Goal: Information Seeking & Learning: Learn about a topic

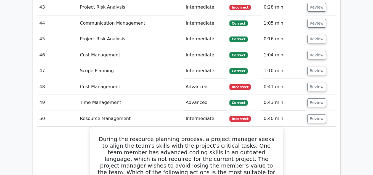
scroll to position [1433, 0]
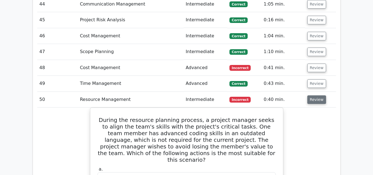
click at [311, 95] on button "Review" at bounding box center [316, 99] width 19 height 9
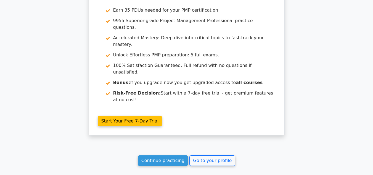
scroll to position [1615, 0]
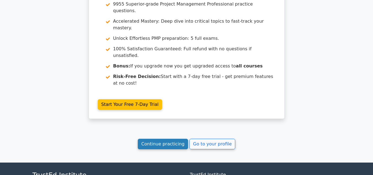
click at [159, 139] on link "Continue practicing" at bounding box center [163, 144] width 51 height 10
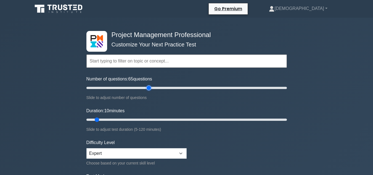
click at [148, 88] on input "Number of questions: 65 questions" at bounding box center [186, 87] width 200 height 7
click at [135, 88] on input "Number of questions: 50 questions" at bounding box center [186, 87] width 200 height 7
type input "40"
click at [125, 88] on input "Number of questions: 40 questions" at bounding box center [186, 87] width 200 height 7
click at [132, 119] on input "Duration: 10 minutes" at bounding box center [186, 119] width 200 height 7
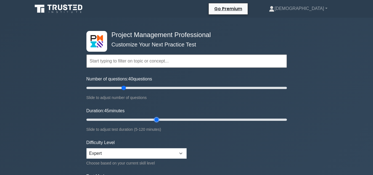
click at [154, 118] on input "Duration: 45 minutes" at bounding box center [186, 119] width 200 height 7
click at [159, 119] on input "Duration: 45 minutes" at bounding box center [186, 119] width 200 height 7
click at [160, 120] on input "Duration: 45 minutes" at bounding box center [186, 119] width 200 height 7
type input "50"
click at [162, 120] on input "Duration: 50 minutes" at bounding box center [186, 119] width 200 height 7
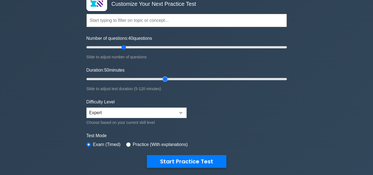
scroll to position [36, 0]
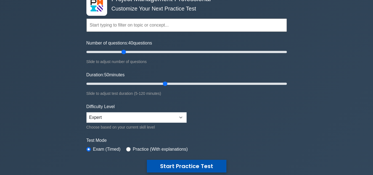
click at [193, 165] on button "Start Practice Test" at bounding box center [187, 166] width 80 height 13
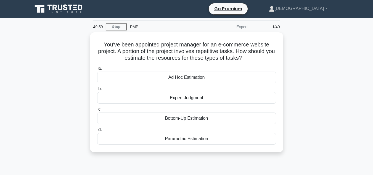
click at [331, 117] on div "You've been appointed project manager for an e-commerce website project. A port…" at bounding box center [186, 95] width 315 height 126
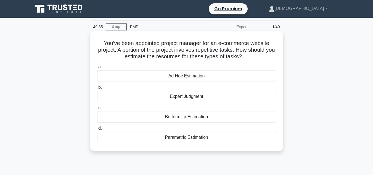
click at [235, 119] on div "Bottom-Up Estimation" at bounding box center [186, 117] width 179 height 12
click at [97, 110] on input "c. Bottom-Up Estimation" at bounding box center [97, 108] width 0 height 4
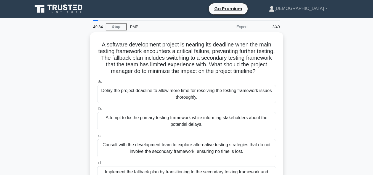
click at [341, 81] on div "A software development project is nearing its deadline when the main testing fr…" at bounding box center [186, 115] width 315 height 166
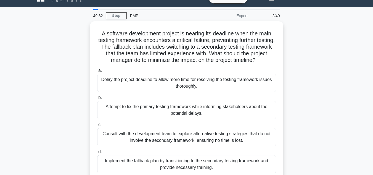
scroll to position [22, 0]
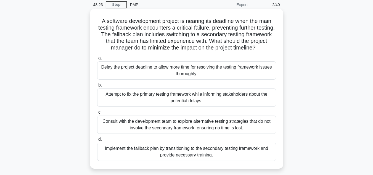
click at [186, 151] on div "Implement the fallback plan by transitioning to the secondary testing framework…" at bounding box center [186, 151] width 179 height 18
click at [97, 141] on input "d. Implement the fallback plan by transitioning to the secondary testing framew…" at bounding box center [97, 139] width 0 height 4
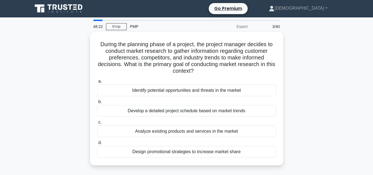
scroll to position [0, 0]
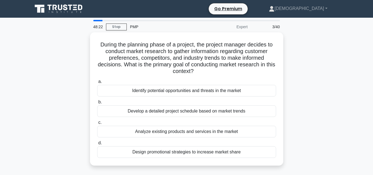
click at [302, 88] on div "During the planning phase of a project, the project manager decides to conduct …" at bounding box center [186, 102] width 315 height 140
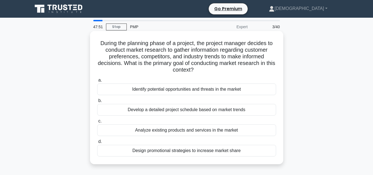
click at [185, 131] on div "Analyze existing products and services in the market" at bounding box center [186, 130] width 179 height 12
click at [97, 123] on input "c. Analyze existing products and services in the market" at bounding box center [97, 121] width 0 height 4
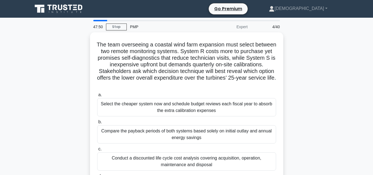
click at [340, 94] on div "The team overseeing a coastal wind farm expansion must select between two remot…" at bounding box center [186, 121] width 315 height 179
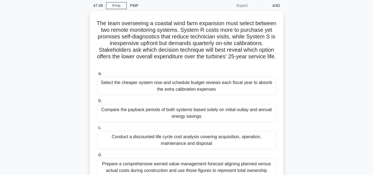
scroll to position [22, 0]
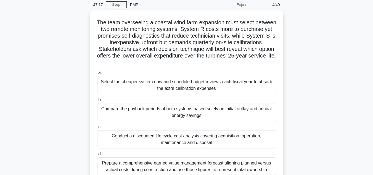
click at [340, 94] on div "The team overseeing a coastal wind farm expansion must select between two remot…" at bounding box center [186, 99] width 315 height 179
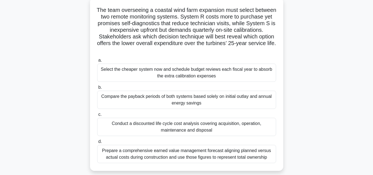
click at [244, 150] on div "Prepare a comprehensive earned value management forecast aligning planned versu…" at bounding box center [186, 154] width 179 height 18
click at [97, 143] on input "d. Prepare a comprehensive earned value management forecast aligning planned ve…" at bounding box center [97, 142] width 0 height 4
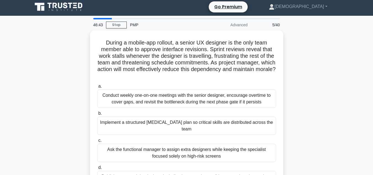
scroll to position [0, 0]
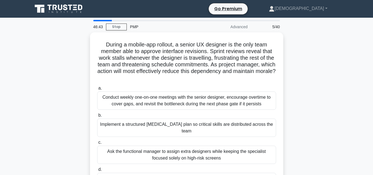
click at [330, 89] on div "During a mobile-app rollout, a senior UX designer is the only team member able …" at bounding box center [186, 118] width 315 height 173
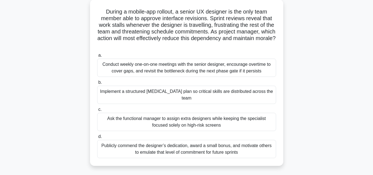
scroll to position [33, 0]
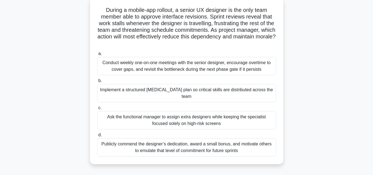
click at [215, 89] on div "Implement a structured cross-training plan so critical skills are distributed a…" at bounding box center [186, 93] width 179 height 18
click at [97, 83] on input "b. Implement a structured cross-training plan so critical skills are distribute…" at bounding box center [97, 81] width 0 height 4
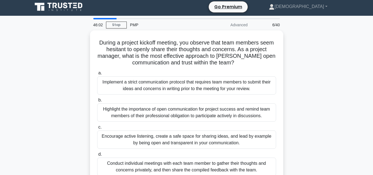
scroll to position [0, 0]
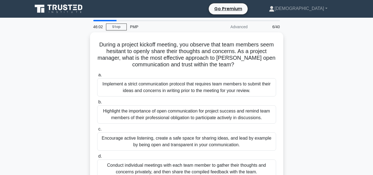
click at [301, 99] on div "During a project kickoff meeting, you observe that team members seem hesitant t…" at bounding box center [186, 112] width 315 height 160
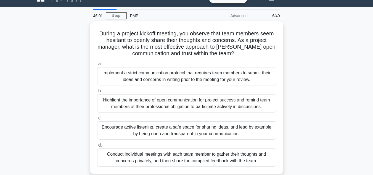
scroll to position [22, 0]
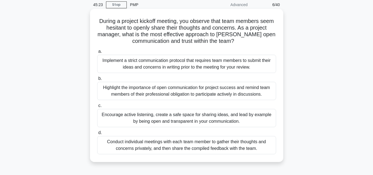
click at [214, 116] on div "Encourage active listening, create a safe space for sharing ideas, and lead by …" at bounding box center [186, 118] width 179 height 18
click at [97, 107] on input "c. Encourage active listening, create a safe space for sharing ideas, and lead …" at bounding box center [97, 106] width 0 height 4
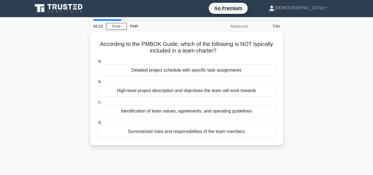
scroll to position [0, 0]
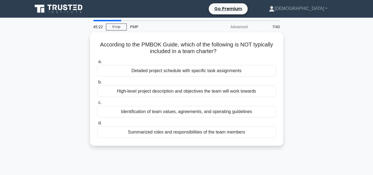
click at [298, 98] on div "According to the PMBOK Guide, which of the following is NOT typically included …" at bounding box center [186, 92] width 315 height 120
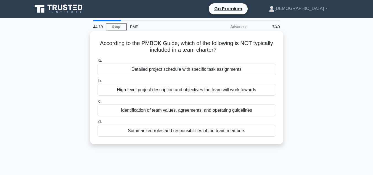
click at [223, 70] on div "Detailed project schedule with specific task assignments" at bounding box center [186, 69] width 179 height 12
click at [97, 62] on input "a. Detailed project schedule with specific task assignments" at bounding box center [97, 61] width 0 height 4
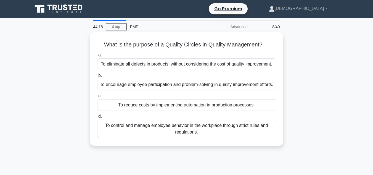
click at [306, 77] on div "What is the purpose of a Quality Circles in Quality Management? .spinner_0XTQ{t…" at bounding box center [186, 92] width 315 height 120
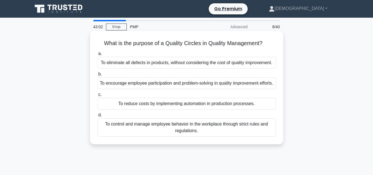
click at [147, 86] on div "To encourage employee participation and problem-solving in quality improvement …" at bounding box center [186, 83] width 179 height 12
click at [97, 76] on input "b. To encourage employee participation and problem-solving in quality improveme…" at bounding box center [97, 74] width 0 height 4
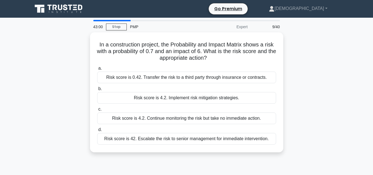
click at [55, 92] on div "In a construction project, the Probability and Impact Matrix shows a risk with …" at bounding box center [186, 95] width 315 height 126
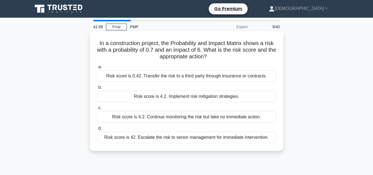
click at [223, 98] on div "Risk score is 4.2. Implement risk mitigation strategies." at bounding box center [186, 97] width 179 height 12
click at [97, 89] on input "b. Risk score is 4.2. Implement risk mitigation strategies." at bounding box center [97, 88] width 0 height 4
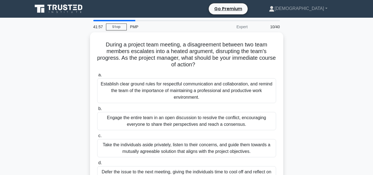
click at [315, 92] on div "During a project team meeting, a disagreement between two team members escalate…" at bounding box center [186, 115] width 315 height 166
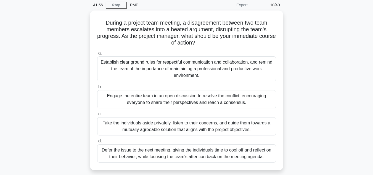
scroll to position [22, 0]
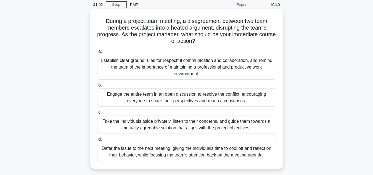
click at [260, 128] on div "Take the individuals aside privately, listen to their concerns, and guide them …" at bounding box center [186, 124] width 179 height 18
click at [97, 114] on input "c. Take the individuals aside privately, listen to their concerns, and guide th…" at bounding box center [97, 112] width 0 height 4
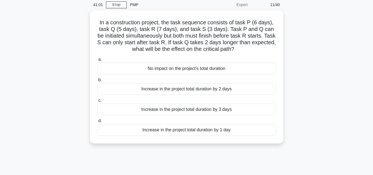
scroll to position [1, 0]
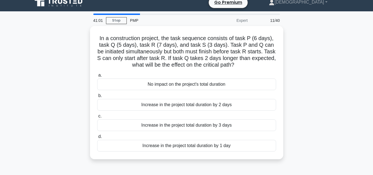
click at [307, 115] on div "In a construction project, the task sequence consists of task P (6 days), task …" at bounding box center [186, 96] width 315 height 140
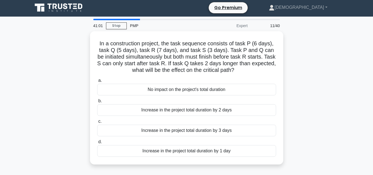
scroll to position [0, 0]
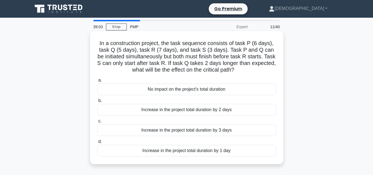
click at [208, 152] on div "Increase in the project total duration by 1 day" at bounding box center [186, 151] width 179 height 12
click at [97, 143] on input "d. Increase in the project total duration by 1 day" at bounding box center [97, 142] width 0 height 4
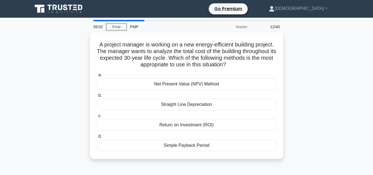
click at [338, 114] on div "A project manager is working on a new energy-efficient building project. The ma…" at bounding box center [186, 98] width 315 height 133
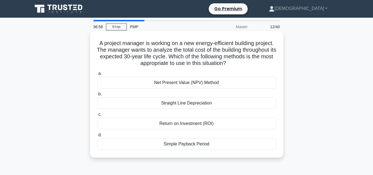
click at [214, 146] on div "Simple Payback Period" at bounding box center [186, 144] width 179 height 12
click at [97, 137] on input "d. Simple Payback Period" at bounding box center [97, 135] width 0 height 4
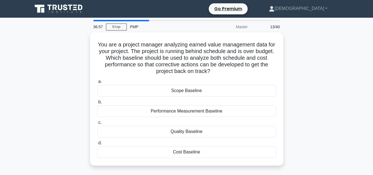
click at [304, 115] on div "You are a project manager analyzing earned value management data for your proje…" at bounding box center [186, 102] width 315 height 140
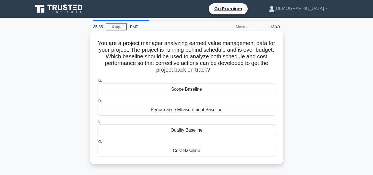
click at [218, 89] on div "Scope Baseline" at bounding box center [186, 89] width 179 height 12
click at [97, 82] on input "a. Scope Baseline" at bounding box center [97, 80] width 0 height 4
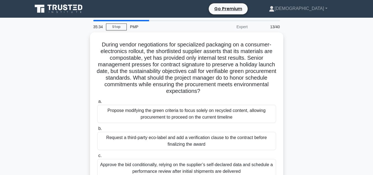
click at [337, 79] on div "During vendor negotiations for specialized packaging on a consumer-electronics …" at bounding box center [186, 125] width 315 height 186
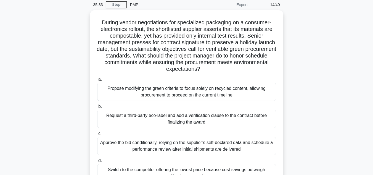
scroll to position [33, 0]
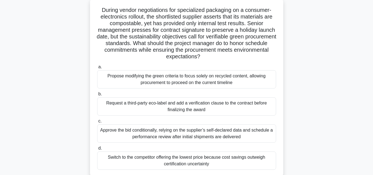
click at [228, 104] on div "Request a third-party eco-label and add a verification clause to the contract b…" at bounding box center [186, 106] width 179 height 18
click at [97, 96] on input "b. Request a third-party eco-label and add a verification clause to the contrac…" at bounding box center [97, 94] width 0 height 4
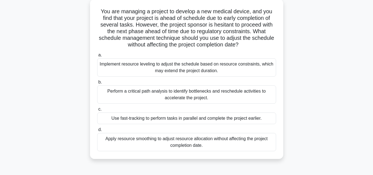
scroll to position [2, 0]
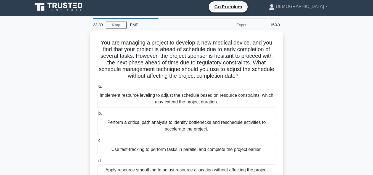
click at [311, 107] on div "You are managing a project to develop a new medical device, and you find that y…" at bounding box center [186, 113] width 315 height 166
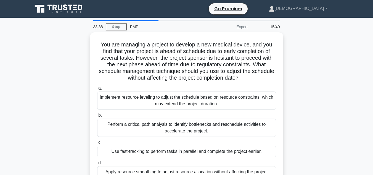
click at [311, 107] on div "You are managing a project to develop a new medical device, and you find that y…" at bounding box center [186, 115] width 315 height 166
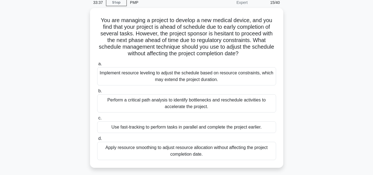
scroll to position [33, 0]
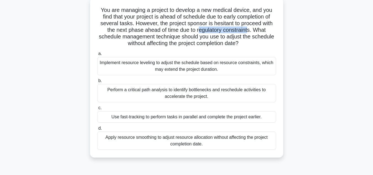
drag, startPoint x: 199, startPoint y: 31, endPoint x: 249, endPoint y: 31, distance: 50.0
click at [249, 31] on h5 "You are managing a project to develop a new medical device, and you find that y…" at bounding box center [187, 27] width 180 height 40
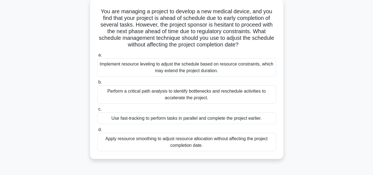
click at [321, 73] on div "You are managing a project to develop a new medical device, and you find that y…" at bounding box center [186, 82] width 315 height 166
click at [286, 115] on div "You are managing a project to develop a new medical device, and you find that y…" at bounding box center [186, 82] width 315 height 166
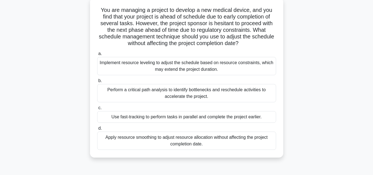
click at [239, 116] on div "Use fast-tracking to perform tasks in parallel and complete the project earlier." at bounding box center [186, 117] width 179 height 12
click at [97, 110] on input "c. Use fast-tracking to perform tasks in parallel and complete the project earl…" at bounding box center [97, 108] width 0 height 4
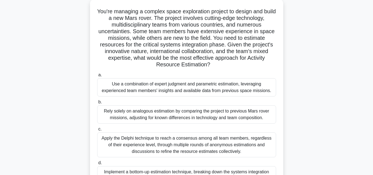
scroll to position [2, 0]
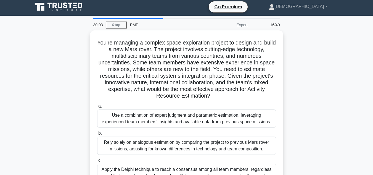
click at [313, 104] on div "You're managing a complex space exploration project to design and build a new M…" at bounding box center [186, 133] width 315 height 206
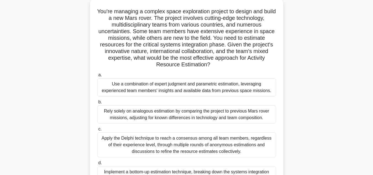
scroll to position [44, 0]
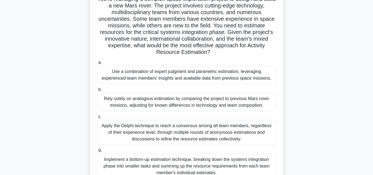
click at [201, 77] on div "Use a combination of expert judgment and parametric estimation, leveraging expe…" at bounding box center [186, 75] width 179 height 18
click at [97, 64] on input "a. Use a combination of expert judgment and parametric estimation, leveraging e…" at bounding box center [97, 63] width 0 height 4
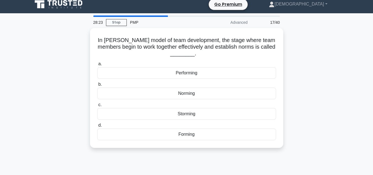
scroll to position [0, 0]
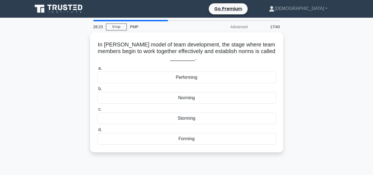
click at [336, 97] on div "In Tuckman's model of team development, the stage where team members begin to w…" at bounding box center [186, 95] width 315 height 126
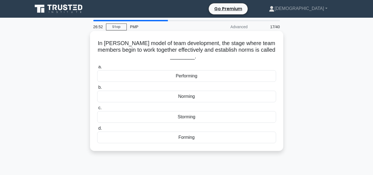
click at [239, 78] on div "Performing" at bounding box center [186, 76] width 179 height 12
click at [97, 69] on input "a. Performing" at bounding box center [97, 67] width 0 height 4
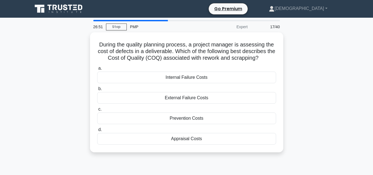
click at [318, 86] on div "During the quality planning process, a project manager is assessing the cost of…" at bounding box center [186, 95] width 315 height 126
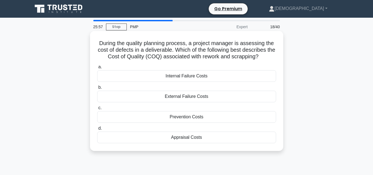
click at [241, 77] on div "Internal Failure Costs" at bounding box center [186, 76] width 179 height 12
click at [97, 69] on input "a. Internal Failure Costs" at bounding box center [97, 67] width 0 height 4
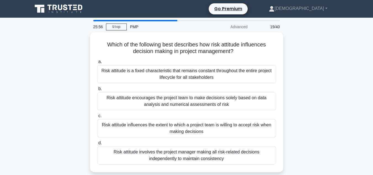
click at [295, 81] on div "Which of the following best describes how risk attitude influences decision mak…" at bounding box center [186, 105] width 315 height 146
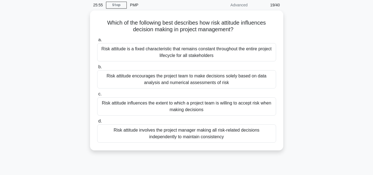
scroll to position [22, 0]
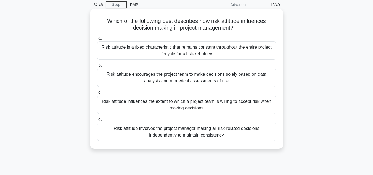
click at [200, 103] on div "Risk attitude influences the extent to which a project team is willing to accep…" at bounding box center [186, 105] width 179 height 18
click at [97, 94] on input "c. Risk attitude influences the extent to which a project team is willing to ac…" at bounding box center [97, 93] width 0 height 4
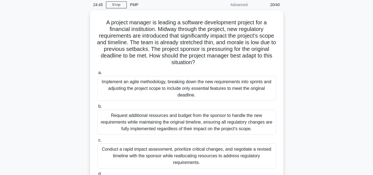
scroll to position [0, 0]
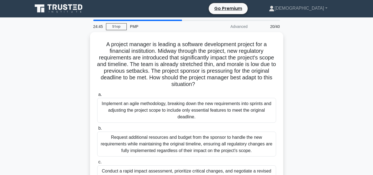
click at [312, 88] on div "A project manager is leading a software development project for a financial ins…" at bounding box center [186, 131] width 315 height 199
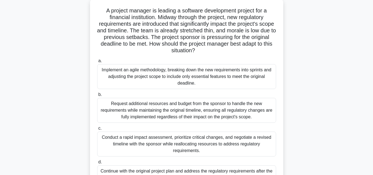
scroll to position [33, 0]
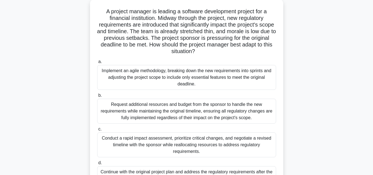
click at [295, 76] on div "A project manager is leading a software development project for a financial ins…" at bounding box center [186, 98] width 315 height 199
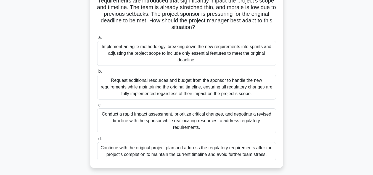
scroll to position [66, 0]
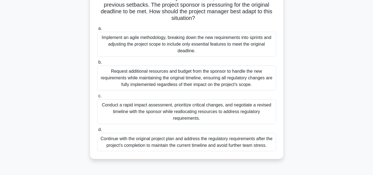
click at [295, 76] on div "A project manager is leading a software development project for a financial ins…" at bounding box center [186, 65] width 315 height 199
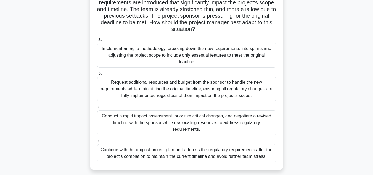
scroll to position [44, 0]
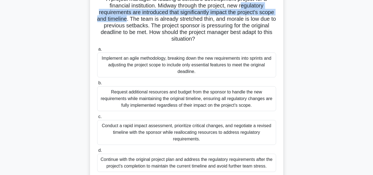
drag, startPoint x: 243, startPoint y: 6, endPoint x: 147, endPoint y: 18, distance: 97.0
click at [147, 18] on h5 "A project manager is leading a software development project for a financial ins…" at bounding box center [187, 19] width 180 height 47
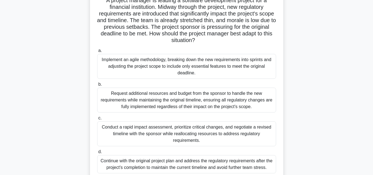
click at [336, 110] on div "A project manager is leading a software development project for a financial ins…" at bounding box center [186, 87] width 315 height 199
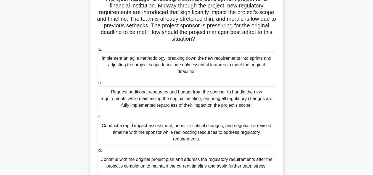
click at [231, 138] on div "Conduct a rapid impact assessment, prioritize critical changes, and negotiate a…" at bounding box center [186, 132] width 179 height 25
click at [97, 118] on input "c. Conduct a rapid impact assessment, prioritize critical changes, and negotiat…" at bounding box center [97, 117] width 0 height 4
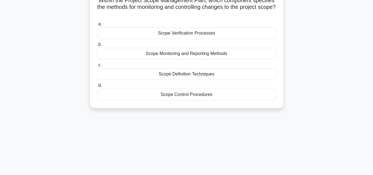
click at [329, 116] on div "21:25 Stop PMP Expert 20/40 Within the Project Scope Management Plan, which com…" at bounding box center [186, 114] width 315 height 276
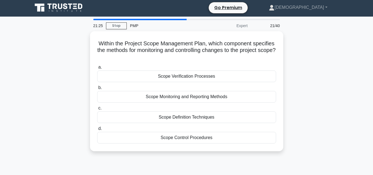
scroll to position [0, 0]
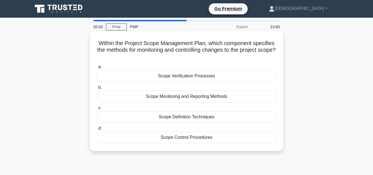
click at [253, 139] on div "Scope Control Procedures" at bounding box center [186, 137] width 179 height 12
click at [97, 130] on input "d. Scope Control Procedures" at bounding box center [97, 128] width 0 height 4
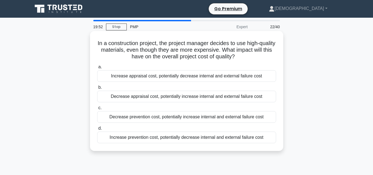
click at [250, 80] on div "Increase appraisal cost, potentially decrease internal and external failure cost" at bounding box center [186, 76] width 179 height 12
click at [97, 69] on input "a. Increase appraisal cost, potentially decrease internal and external failure …" at bounding box center [97, 67] width 0 height 4
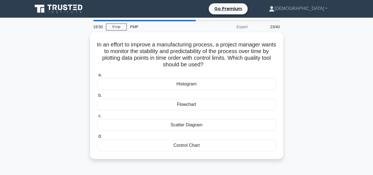
click at [326, 81] on div "In an effort to improve a manufacturing process, a project manager wants to mon…" at bounding box center [186, 98] width 315 height 133
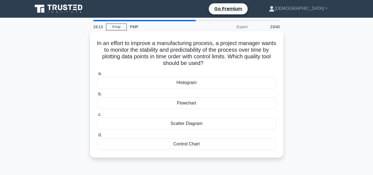
click at [227, 123] on div "Scatter Diagram" at bounding box center [186, 124] width 179 height 12
click at [97, 116] on input "c. Scatter Diagram" at bounding box center [97, 115] width 0 height 4
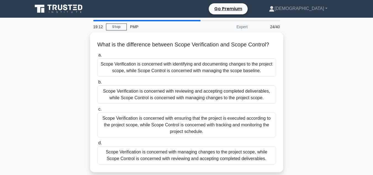
click at [309, 121] on div "What is the difference between Scope Verification and Scope Control? .spinner_0…" at bounding box center [186, 105] width 315 height 146
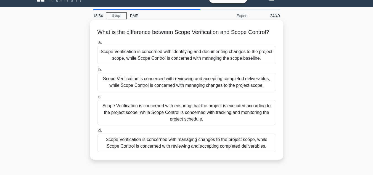
click at [262, 125] on div "Scope Verification is concerned with ensuring that the project is executed acco…" at bounding box center [186, 112] width 179 height 25
click at [97, 99] on input "c. Scope Verification is concerned with ensuring that the project is executed a…" at bounding box center [97, 97] width 0 height 4
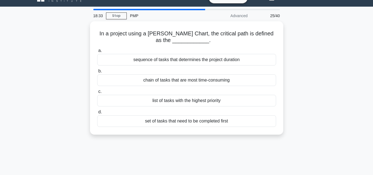
scroll to position [0, 0]
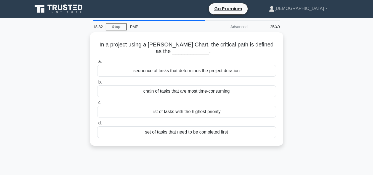
click at [337, 117] on div "In a project using a Gantt Chart, the critical path is defined as the _________…" at bounding box center [186, 92] width 315 height 120
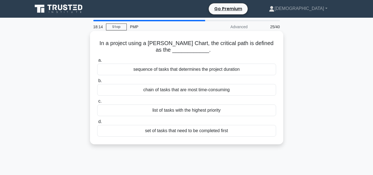
click at [226, 69] on div "sequence of tasks that determines the project duration" at bounding box center [186, 69] width 179 height 12
click at [97, 62] on input "a. sequence of tasks that determines the project duration" at bounding box center [97, 61] width 0 height 4
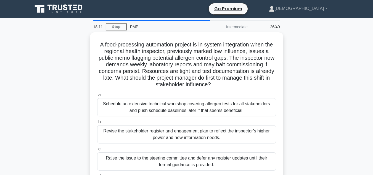
click at [295, 89] on div "A food-processing automation project is in system integration when the regional…" at bounding box center [186, 121] width 315 height 179
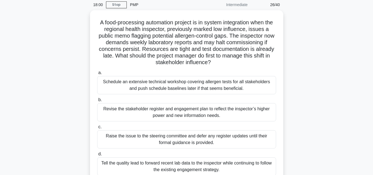
scroll to position [33, 0]
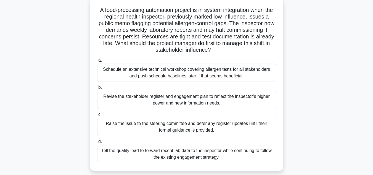
click at [150, 100] on div "Revise the stakeholder register and engagement plan to reflect the inspector’s …" at bounding box center [186, 100] width 179 height 18
click at [97, 89] on input "b. Revise the stakeholder register and engagement plan to reflect the inspector…" at bounding box center [97, 88] width 0 height 4
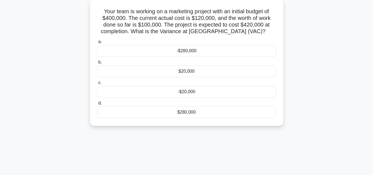
scroll to position [0, 0]
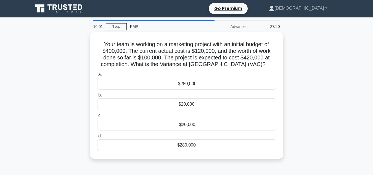
click at [306, 103] on div "Your team is working on a marketing project with an initial budget of $400,000.…" at bounding box center [186, 98] width 315 height 133
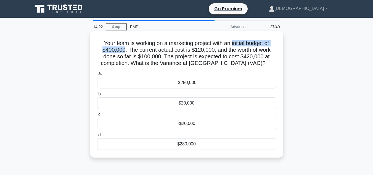
drag, startPoint x: 232, startPoint y: 42, endPoint x: 123, endPoint y: 49, distance: 109.0
click at [123, 49] on h5 "Your team is working on a marketing project with an initial budget of $400,000.…" at bounding box center [187, 53] width 180 height 27
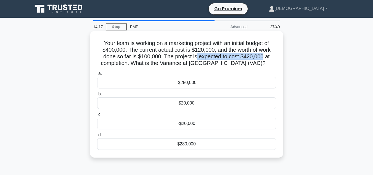
drag, startPoint x: 195, startPoint y: 57, endPoint x: 263, endPoint y: 58, distance: 67.6
click at [263, 58] on h5 "Your team is working on a marketing project with an initial budget of $400,000.…" at bounding box center [187, 53] width 180 height 27
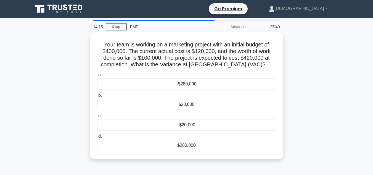
click at [306, 68] on div "Your team is working on a marketing project with an initial budget of $400,000.…" at bounding box center [186, 98] width 315 height 133
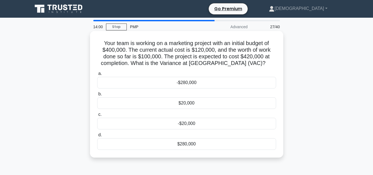
click at [196, 125] on div "-$20,000" at bounding box center [186, 124] width 179 height 12
click at [97, 116] on input "c. -$20,000" at bounding box center [97, 115] width 0 height 4
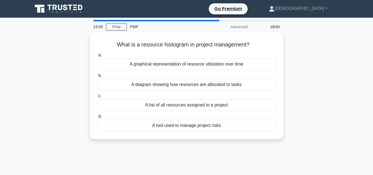
click at [319, 104] on div "What is a resource histogram in project management? .spinner_0XTQ{transform-ori…" at bounding box center [186, 88] width 315 height 113
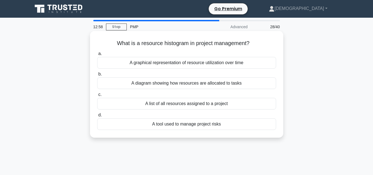
click at [252, 84] on div "A diagram showing how resources are allocated to tasks" at bounding box center [186, 83] width 179 height 12
click at [97, 76] on input "b. A diagram showing how resources are allocated to tasks" at bounding box center [97, 74] width 0 height 4
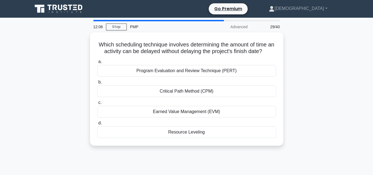
click at [293, 115] on div "Which scheduling technique involves determining the amount of time an activity …" at bounding box center [186, 92] width 315 height 120
click at [293, 87] on div "Which scheduling technique involves determining the amount of time an activity …" at bounding box center [186, 92] width 315 height 120
click at [297, 86] on div "Which scheduling technique involves determining the amount of time an activity …" at bounding box center [186, 92] width 315 height 120
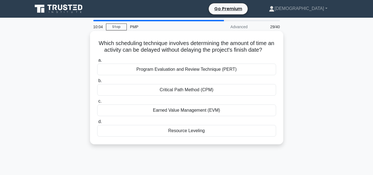
click at [251, 89] on div "Critical Path Method (CPM)" at bounding box center [186, 90] width 179 height 12
click at [97, 83] on input "b. Critical Path Method (CPM)" at bounding box center [97, 81] width 0 height 4
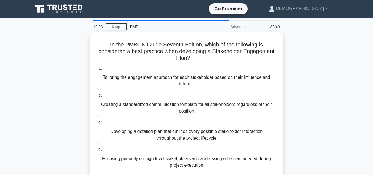
click at [294, 102] on div "In the PMBOK Guide Seventh Edition, which of the following is considered a best…" at bounding box center [186, 108] width 315 height 153
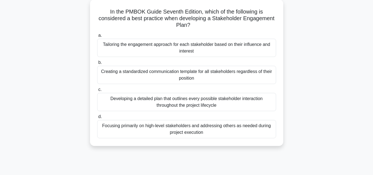
scroll to position [33, 0]
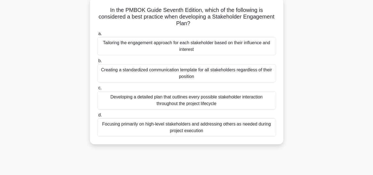
click at [220, 50] on div "Tailoring the engagement approach for each stakeholder based on their influence…" at bounding box center [186, 46] width 179 height 18
click at [97, 36] on input "a. Tailoring the engagement approach for each stakeholder based on their influe…" at bounding box center [97, 34] width 0 height 4
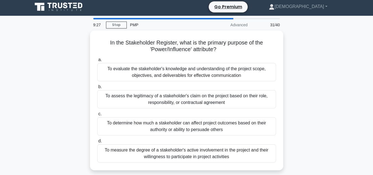
scroll to position [0, 0]
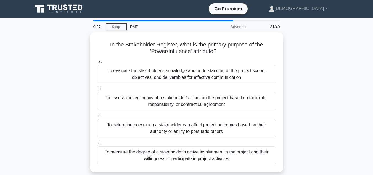
click at [314, 100] on div "In the Stakeholder Register, what is the primary purpose of the 'Power/Influenc…" at bounding box center [186, 105] width 315 height 146
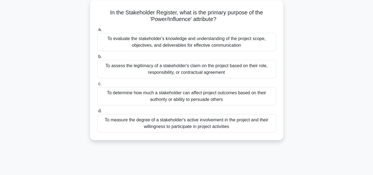
scroll to position [33, 0]
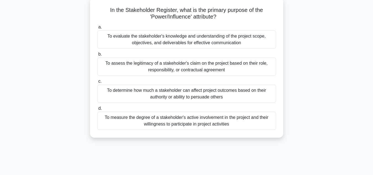
click at [201, 97] on div "To determine how much a stakeholder can affect project outcomes based on their …" at bounding box center [186, 93] width 179 height 18
click at [97, 83] on input "c. To determine how much a stakeholder can affect project outcomes based on the…" at bounding box center [97, 82] width 0 height 4
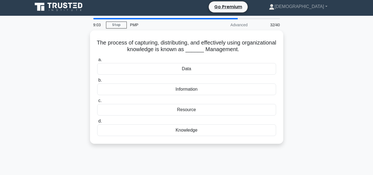
scroll to position [0, 0]
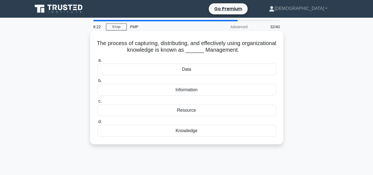
click at [235, 131] on div "Knowledge" at bounding box center [186, 131] width 179 height 12
click at [97, 123] on input "d. Knowledge" at bounding box center [97, 122] width 0 height 4
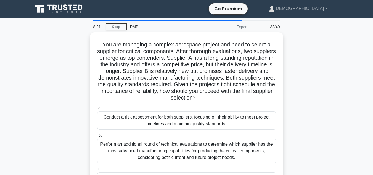
click at [302, 127] on div "You are managing a complex aerospace project and need to select a supplier for …" at bounding box center [186, 131] width 315 height 199
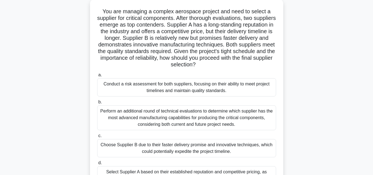
scroll to position [44, 0]
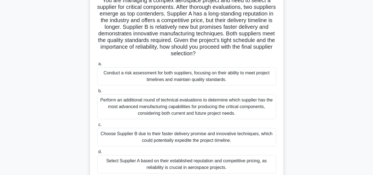
click at [302, 127] on div "You are managing a complex aerospace project and need to select a supplier for …" at bounding box center [186, 87] width 315 height 199
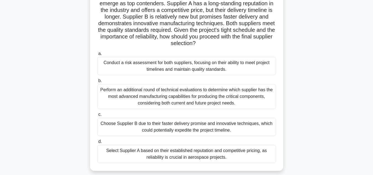
scroll to position [55, 0]
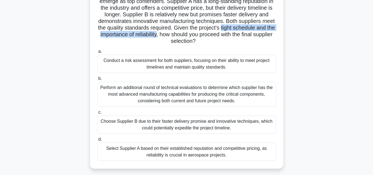
drag, startPoint x: 223, startPoint y: 34, endPoint x: 106, endPoint y: 35, distance: 117.6
click at [106, 35] on h5 "You are managing a complex aerospace project and need to select a supplier for …" at bounding box center [187, 15] width 180 height 60
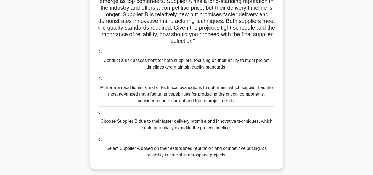
click at [206, 155] on div "Select Supplier A based on their established reputation and competitive pricing…" at bounding box center [186, 151] width 179 height 18
click at [97, 141] on input "d. Select Supplier A based on their established reputation and competitive pric…" at bounding box center [97, 139] width 0 height 4
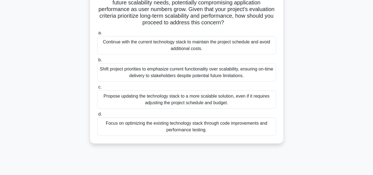
scroll to position [1, 0]
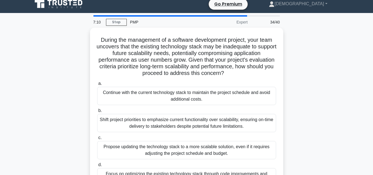
click at [309, 120] on div "During the management of a software development project, your team uncovers tha…" at bounding box center [186, 114] width 315 height 173
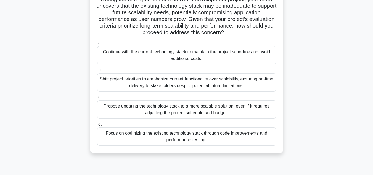
scroll to position [44, 0]
click at [243, 109] on div "Propose updating the technology stack to a more scalable solution, even if it r…" at bounding box center [186, 109] width 179 height 18
click at [97, 99] on input "c. Propose updating the technology stack to a more scalable solution, even if i…" at bounding box center [97, 97] width 0 height 4
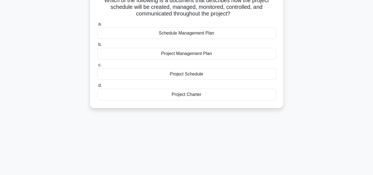
scroll to position [0, 0]
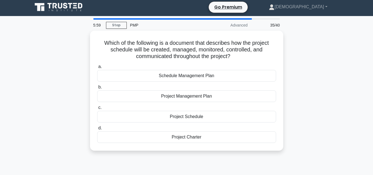
click at [330, 112] on div "Which of the following is a document that describes how the project schedule wi…" at bounding box center [186, 94] width 315 height 126
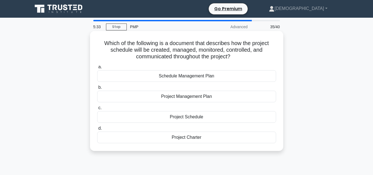
click at [229, 78] on div "Schedule Management Plan" at bounding box center [186, 76] width 179 height 12
click at [97, 69] on input "a. Schedule Management Plan" at bounding box center [97, 67] width 0 height 4
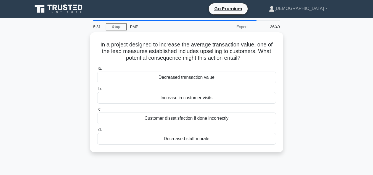
click at [304, 94] on div "In a project designed to increase the average transaction value, one of the lea…" at bounding box center [186, 95] width 315 height 126
click at [75, 55] on div "In a project designed to increase the average transaction value, one of the lea…" at bounding box center [186, 95] width 315 height 126
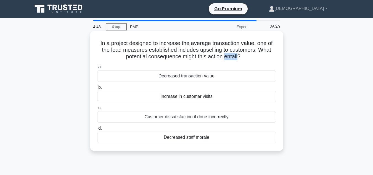
drag, startPoint x: 226, startPoint y: 56, endPoint x: 240, endPoint y: 57, distance: 14.6
click at [240, 57] on h5 "In a project designed to increase the average transaction value, one of the lea…" at bounding box center [187, 50] width 180 height 20
click at [214, 96] on div "Increase in customer visits" at bounding box center [186, 97] width 179 height 12
click at [97, 89] on input "b. Increase in customer visits" at bounding box center [97, 88] width 0 height 4
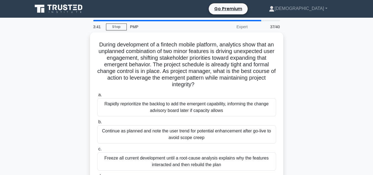
click at [296, 110] on div "During development of a fintech mobile platform, analytics show that an unplann…" at bounding box center [186, 121] width 315 height 179
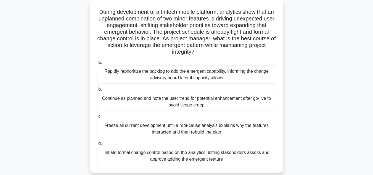
scroll to position [33, 0]
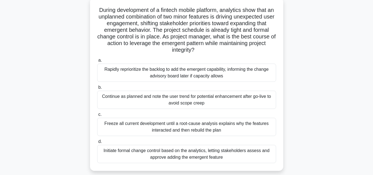
click at [233, 151] on div "Initiate formal change control based on the analytics, letting stakeholders ass…" at bounding box center [186, 154] width 179 height 18
click at [97, 143] on input "d. Initiate formal change control based on the analytics, letting stakeholders …" at bounding box center [97, 142] width 0 height 4
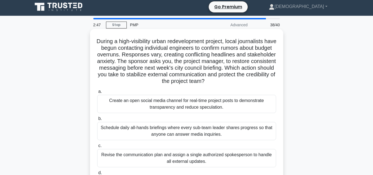
scroll to position [0, 0]
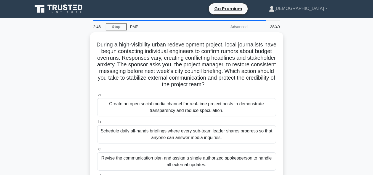
click at [319, 126] on div "During a high-visibility urban redevelopment project, local journalists have be…" at bounding box center [186, 121] width 315 height 179
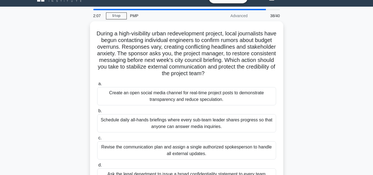
scroll to position [22, 0]
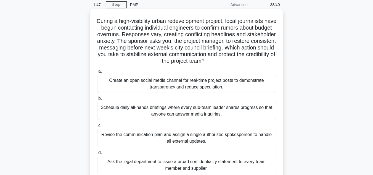
click at [240, 137] on div "Revise the communication plan and assign a single authorized spokesperson to ha…" at bounding box center [186, 138] width 179 height 18
click at [97, 127] on input "c. Revise the communication plan and assign a single authorized spokesperson to…" at bounding box center [97, 126] width 0 height 4
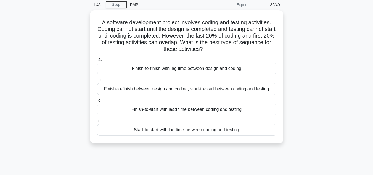
scroll to position [0, 0]
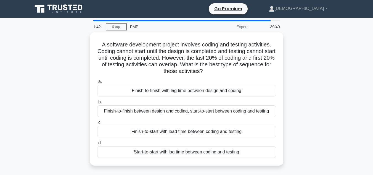
click at [311, 119] on div "A software development project involves coding and testing activities. Coding c…" at bounding box center [186, 102] width 315 height 140
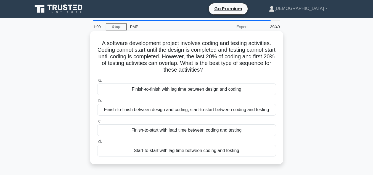
click at [257, 132] on div "Finish-to-start with lead time between coding and testing" at bounding box center [186, 130] width 179 height 12
click at [97, 123] on input "c. Finish-to-start with lead time between coding and testing" at bounding box center [97, 121] width 0 height 4
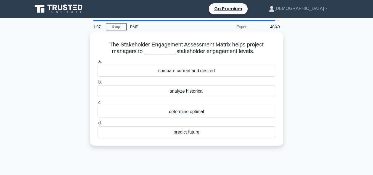
click at [327, 102] on div "The Stakeholder Engagement Assessment Matrix helps project managers to ________…" at bounding box center [186, 92] width 315 height 120
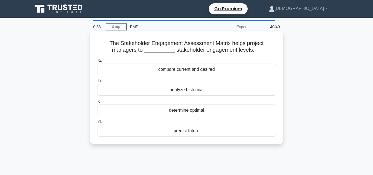
click at [233, 66] on div "compare current and desired" at bounding box center [186, 69] width 179 height 12
click at [97, 62] on input "a. compare current and desired" at bounding box center [97, 61] width 0 height 4
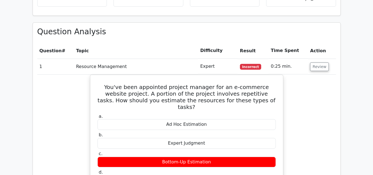
scroll to position [651, 0]
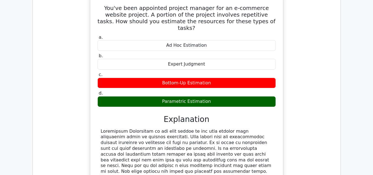
scroll to position [761, 0]
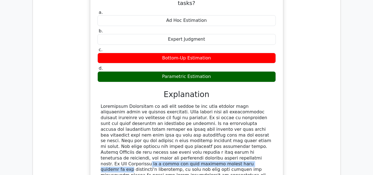
drag, startPoint x: 183, startPoint y: 118, endPoint x: 120, endPoint y: 124, distance: 62.9
click at [120, 124] on div at bounding box center [187, 153] width 172 height 98
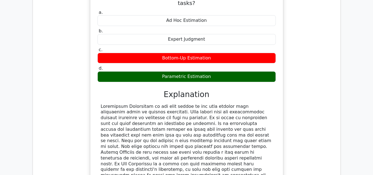
drag, startPoint x: 116, startPoint y: 135, endPoint x: 123, endPoint y: 141, distance: 8.5
click at [123, 141] on div at bounding box center [187, 153] width 172 height 98
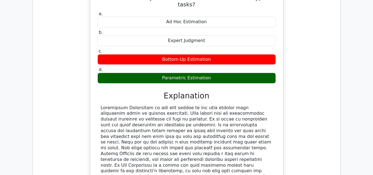
click at [304, 123] on div "You've been appointed project manager for an e-commerce website project. A port…" at bounding box center [186, 105] width 299 height 266
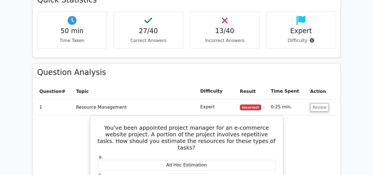
scroll to position [618, 0]
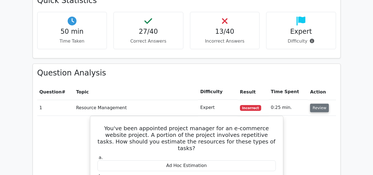
click at [314, 104] on button "Review" at bounding box center [319, 108] width 19 height 9
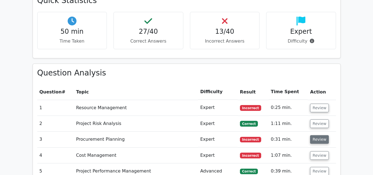
click at [321, 135] on button "Review" at bounding box center [319, 139] width 19 height 9
click at [316, 135] on button "Review" at bounding box center [319, 139] width 19 height 9
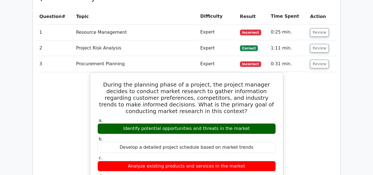
scroll to position [695, 0]
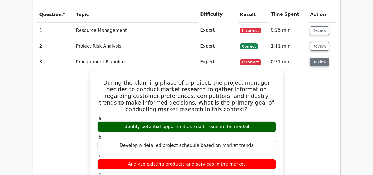
click at [318, 58] on button "Review" at bounding box center [319, 62] width 19 height 9
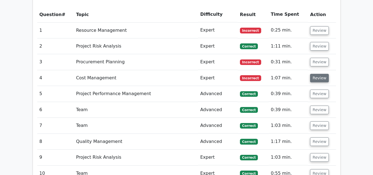
click at [320, 74] on button "Review" at bounding box center [319, 78] width 19 height 9
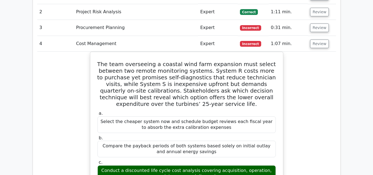
scroll to position [739, 0]
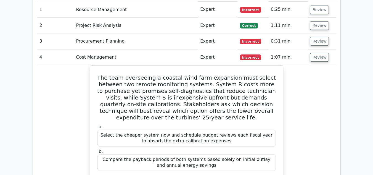
scroll to position [706, 0]
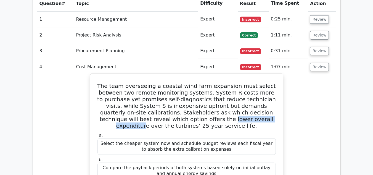
drag, startPoint x: 157, startPoint y: 92, endPoint x: 217, endPoint y: 94, distance: 60.2
click at [217, 94] on h5 "The team overseeing a coastal wind farm expansion must select between two remot…" at bounding box center [186, 106] width 179 height 46
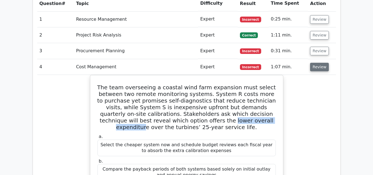
click at [316, 63] on button "Review" at bounding box center [319, 67] width 19 height 9
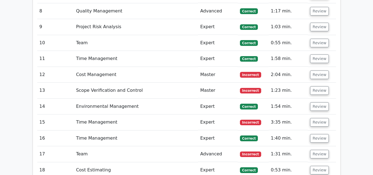
scroll to position [829, 0]
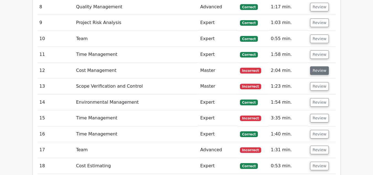
click at [321, 66] on button "Review" at bounding box center [319, 70] width 19 height 9
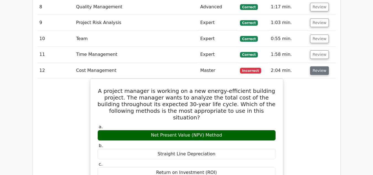
click at [321, 66] on button "Review" at bounding box center [319, 70] width 19 height 9
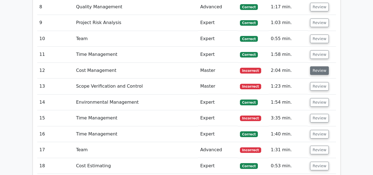
click at [321, 66] on button "Review" at bounding box center [319, 70] width 19 height 9
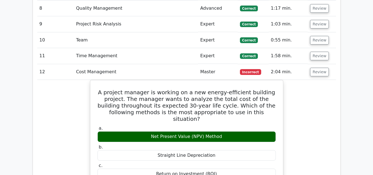
click at [361, 82] on main "Go Premium Project Management Professional Preparation Package (2025) Earn 35 P…" at bounding box center [186, 124] width 373 height 1873
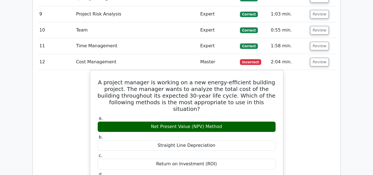
scroll to position [840, 0]
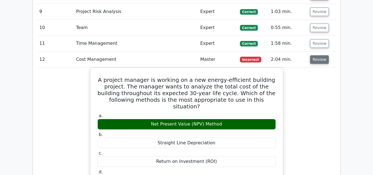
click at [315, 55] on button "Review" at bounding box center [319, 59] width 19 height 9
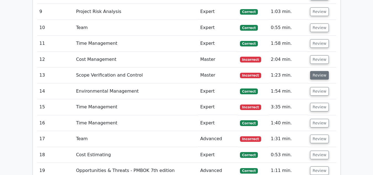
click at [325, 71] on button "Review" at bounding box center [319, 75] width 19 height 9
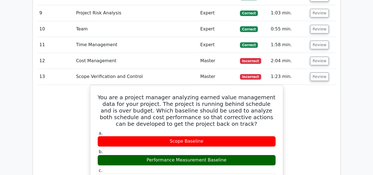
click at [345, 88] on main "Go Premium Project Management Professional Preparation Package (2025) Earn 35 P…" at bounding box center [186, 83] width 373 height 1813
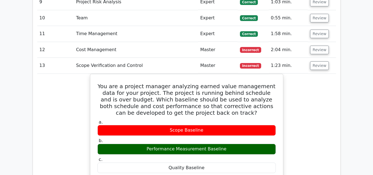
scroll to position [862, 0]
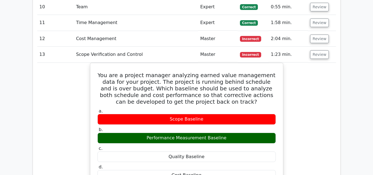
click at [356, 85] on main "Go Premium Project Management Professional Preparation Package (2025) Earn 35 P…" at bounding box center [186, 61] width 373 height 1813
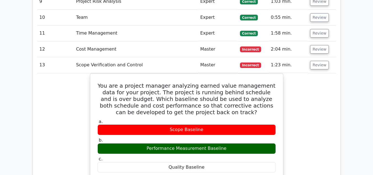
scroll to position [851, 0]
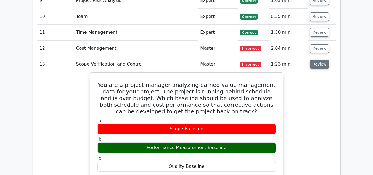
click at [321, 60] on button "Review" at bounding box center [319, 64] width 19 height 9
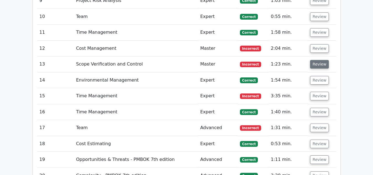
click at [321, 60] on button "Review" at bounding box center [319, 64] width 19 height 9
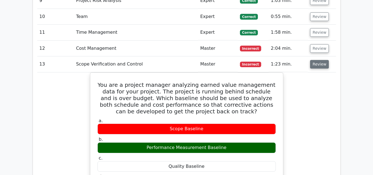
click at [323, 60] on button "Review" at bounding box center [319, 64] width 19 height 9
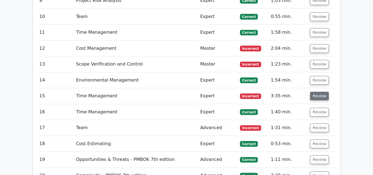
click at [322, 92] on button "Review" at bounding box center [319, 96] width 19 height 9
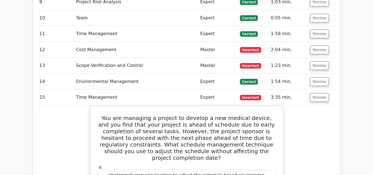
click at [349, 89] on main "Go Premium Project Management Professional Preparation Package (2025) Earn 35 P…" at bounding box center [186, 123] width 373 height 1914
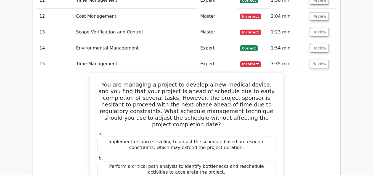
scroll to position [885, 0]
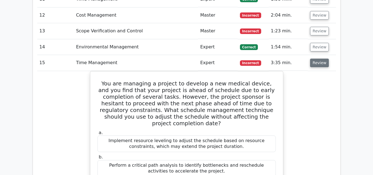
click at [326, 59] on button "Review" at bounding box center [319, 63] width 19 height 9
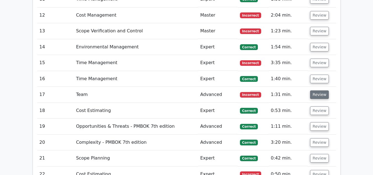
click at [324, 90] on button "Review" at bounding box center [319, 94] width 19 height 9
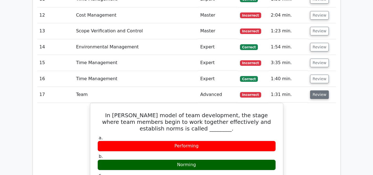
click at [323, 90] on button "Review" at bounding box center [319, 94] width 19 height 9
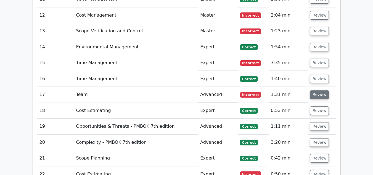
click at [323, 90] on button "Review" at bounding box center [319, 94] width 19 height 9
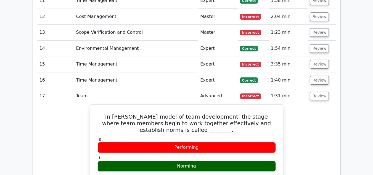
click at [356, 107] on main "Go Premium Project Management Professional Preparation Package (2025) Earn 35 P…" at bounding box center [186, 77] width 373 height 1888
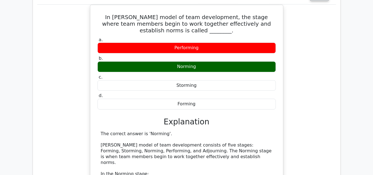
scroll to position [995, 0]
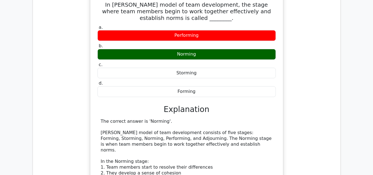
click at [314, 99] on div "In Tuckman's model of team development, the stage where team members begin to w…" at bounding box center [186, 144] width 299 height 305
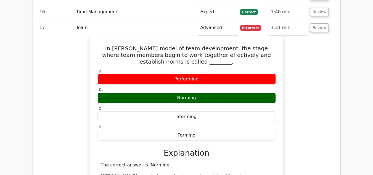
scroll to position [951, 0]
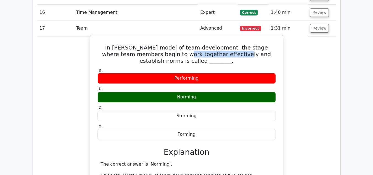
drag, startPoint x: 165, startPoint y: 27, endPoint x: 218, endPoint y: 30, distance: 53.3
click at [218, 44] on h5 "In Tuckman's model of team development, the stage where team members begin to w…" at bounding box center [186, 54] width 179 height 20
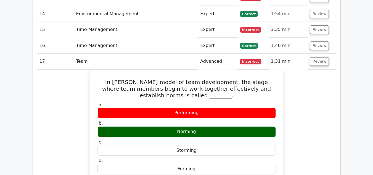
scroll to position [907, 0]
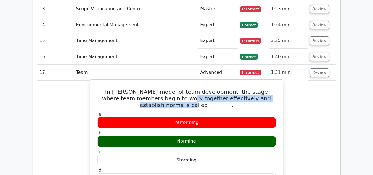
drag, startPoint x: 165, startPoint y: 72, endPoint x: 183, endPoint y: 80, distance: 19.3
click at [183, 88] on h5 "In Tuckman's model of team development, the stage where team members begin to w…" at bounding box center [186, 98] width 179 height 20
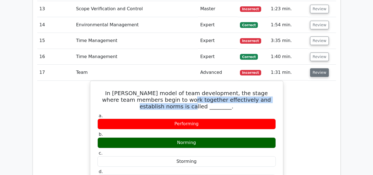
click at [320, 68] on button "Review" at bounding box center [319, 72] width 19 height 9
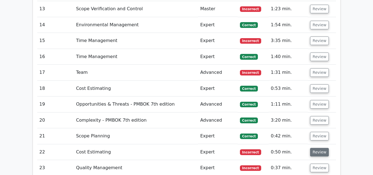
click at [322, 148] on button "Review" at bounding box center [319, 152] width 19 height 9
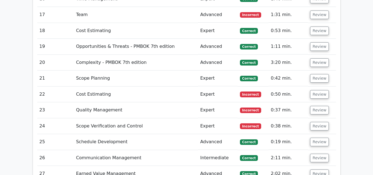
scroll to position [971, 0]
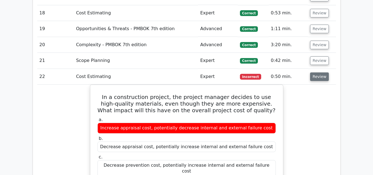
click at [316, 72] on button "Review" at bounding box center [319, 76] width 19 height 9
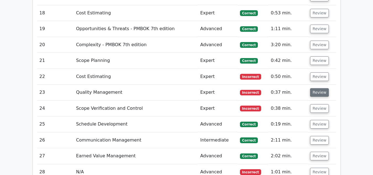
click at [316, 88] on button "Review" at bounding box center [319, 92] width 19 height 9
click at [321, 88] on button "Review" at bounding box center [319, 92] width 19 height 9
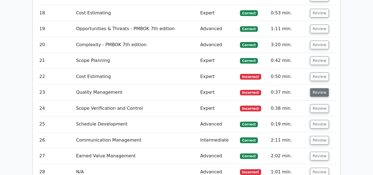
click at [318, 88] on button "Review" at bounding box center [319, 92] width 19 height 9
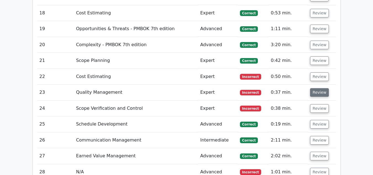
click at [320, 88] on button "Review" at bounding box center [319, 92] width 19 height 9
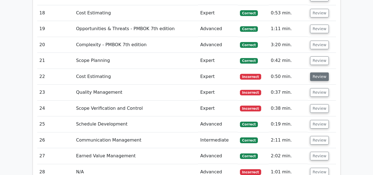
click at [316, 72] on button "Review" at bounding box center [319, 76] width 19 height 9
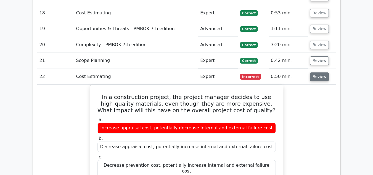
click at [316, 72] on button "Review" at bounding box center [319, 76] width 19 height 9
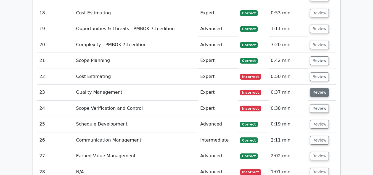
click at [317, 88] on button "Review" at bounding box center [319, 92] width 19 height 9
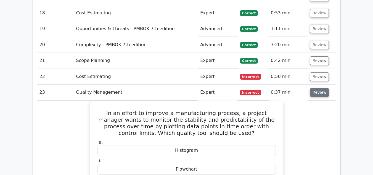
click at [317, 88] on button "Review" at bounding box center [319, 92] width 19 height 9
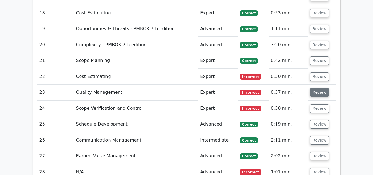
click at [317, 88] on button "Review" at bounding box center [319, 92] width 19 height 9
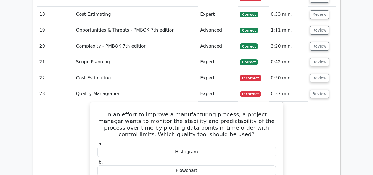
click at [342, 104] on div "Question Analysis Question # Topic Difficulty Result Time Spent Action 1 Resour…" at bounding box center [186, 162] width 315 height 925
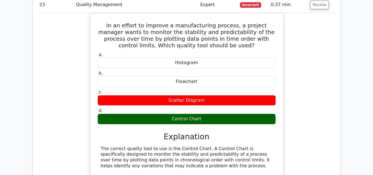
scroll to position [1070, 0]
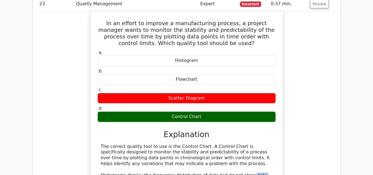
drag, startPoint x: 237, startPoint y: 147, endPoint x: 268, endPoint y: 149, distance: 30.2
click at [268, 149] on div "The correct quality tool to use is the Control Chart. A Control Chart is specif…" at bounding box center [187, 172] width 172 height 57
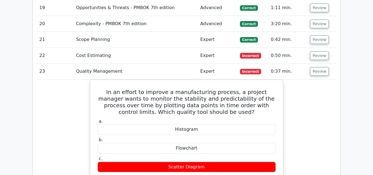
scroll to position [1004, 0]
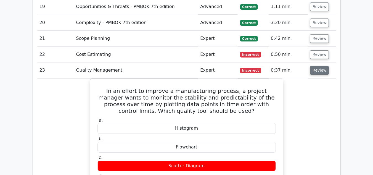
click at [317, 66] on button "Review" at bounding box center [319, 70] width 19 height 9
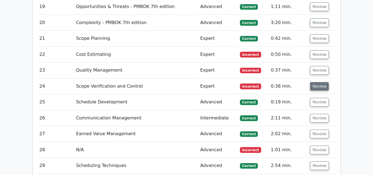
click at [318, 82] on button "Review" at bounding box center [319, 86] width 19 height 9
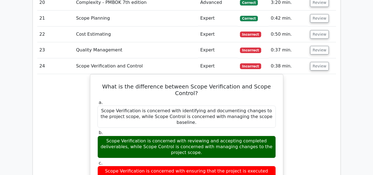
scroll to position [1026, 0]
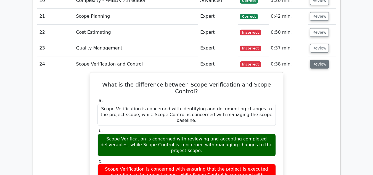
click at [319, 60] on button "Review" at bounding box center [319, 64] width 19 height 9
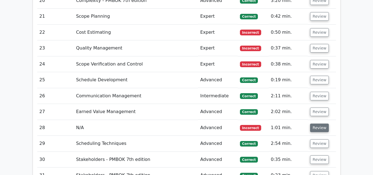
click at [315, 123] on button "Review" at bounding box center [319, 127] width 19 height 9
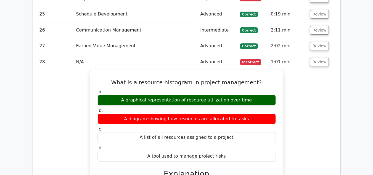
scroll to position [1099, 0]
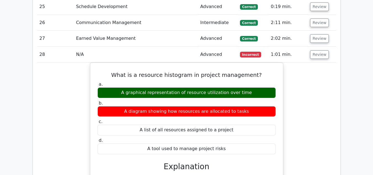
click at [315, 78] on div "What is a resource histogram in project management? a. A graphical representati…" at bounding box center [186, 167] width 299 height 211
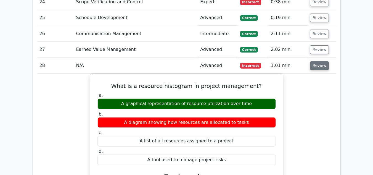
click at [318, 61] on button "Review" at bounding box center [319, 65] width 19 height 9
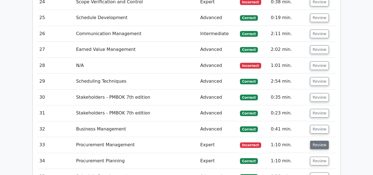
click at [317, 141] on button "Review" at bounding box center [319, 145] width 19 height 9
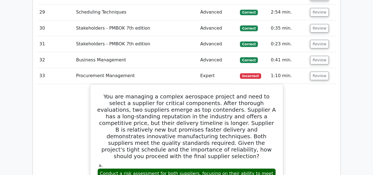
scroll to position [1152, 0]
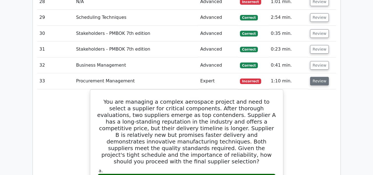
click at [317, 77] on button "Review" at bounding box center [319, 81] width 19 height 9
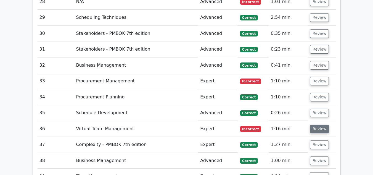
click at [323, 125] on button "Review" at bounding box center [319, 129] width 19 height 9
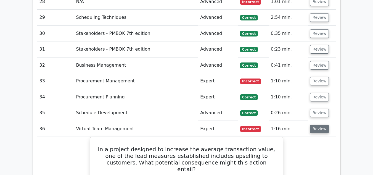
click at [318, 125] on button "Review" at bounding box center [319, 129] width 19 height 9
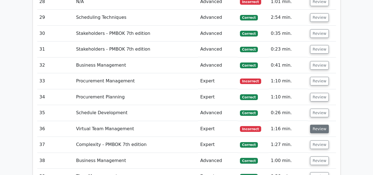
click at [318, 125] on button "Review" at bounding box center [319, 129] width 19 height 9
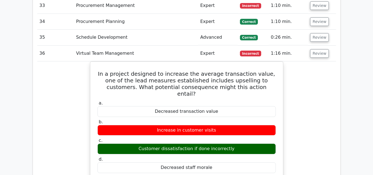
scroll to position [1218, 0]
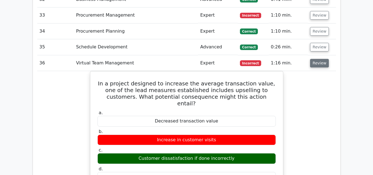
click at [314, 59] on button "Review" at bounding box center [319, 63] width 19 height 9
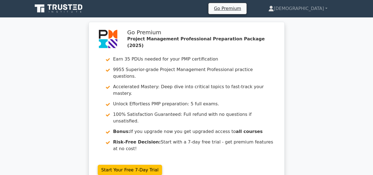
scroll to position [0, 0]
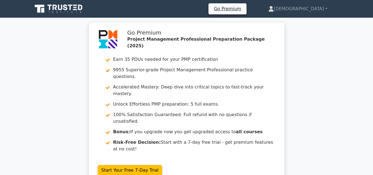
click at [343, 59] on div "Go Premium Project Management Professional Preparation Package (2025) Earn 35 P…" at bounding box center [186, 106] width 373 height 169
